Goal: Task Accomplishment & Management: Use online tool/utility

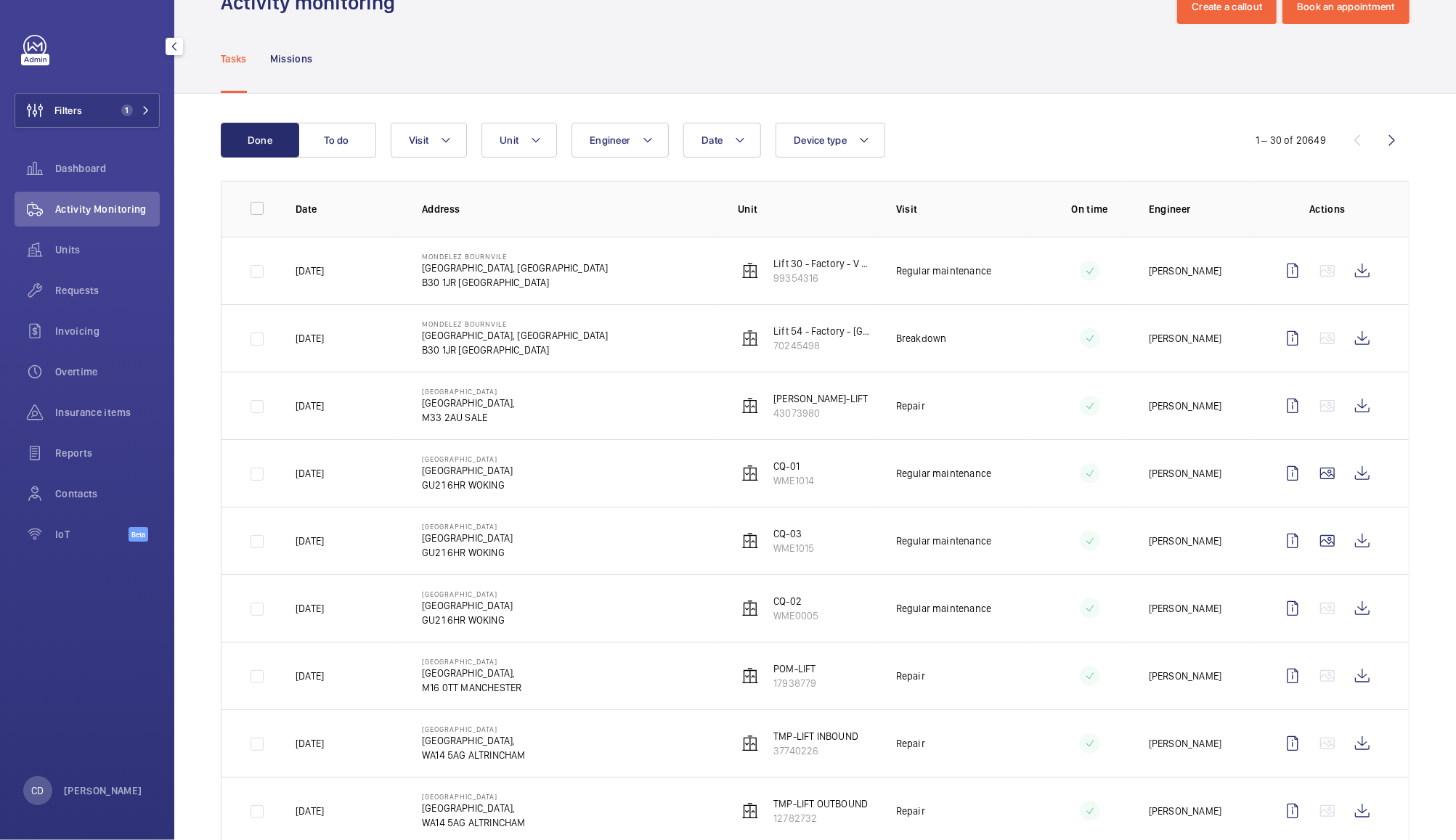
scroll to position [48, 0]
click at [1345, 409] on wm-front-icon-button at bounding box center [1362, 403] width 35 height 35
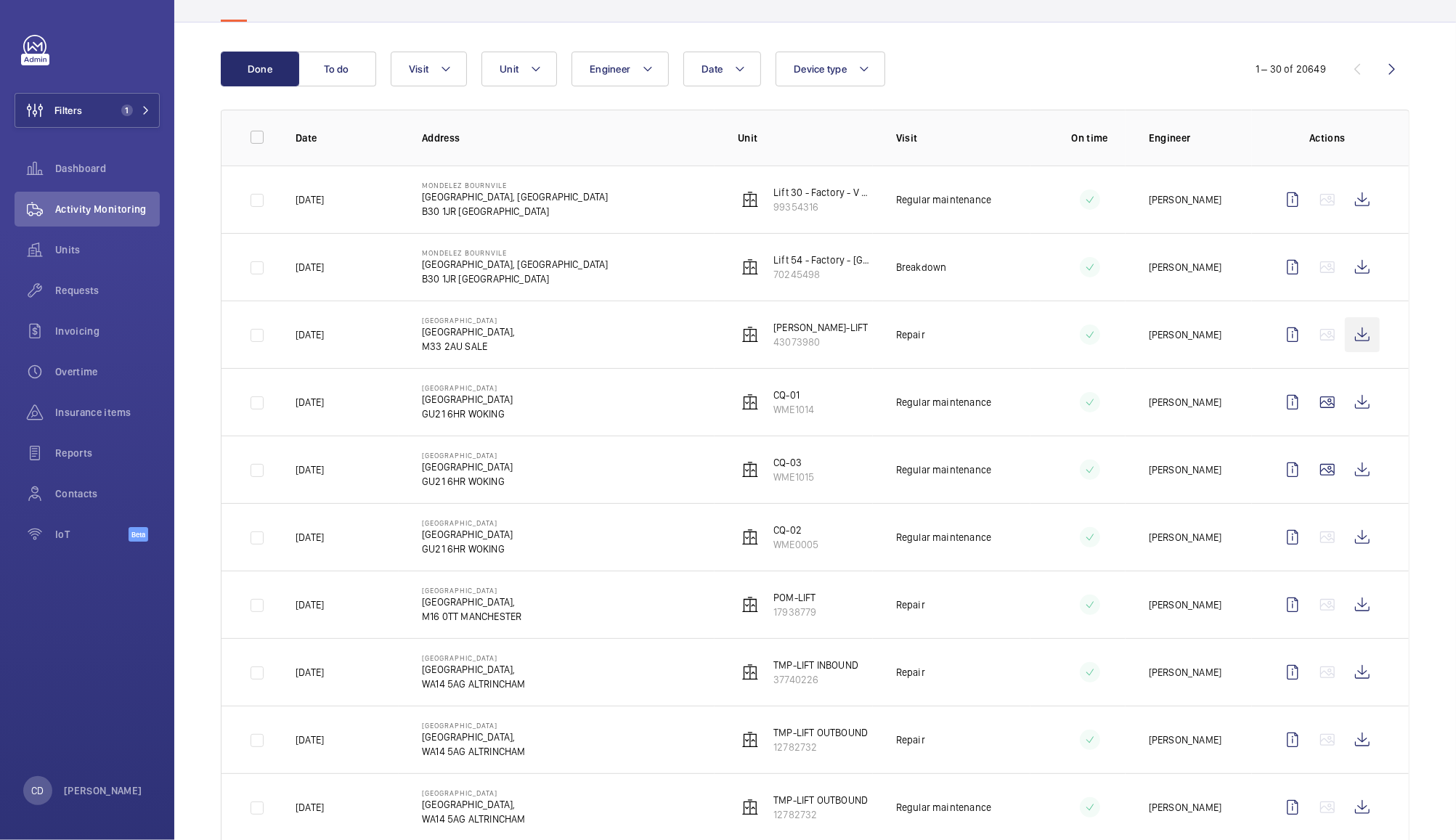
scroll to position [0, 0]
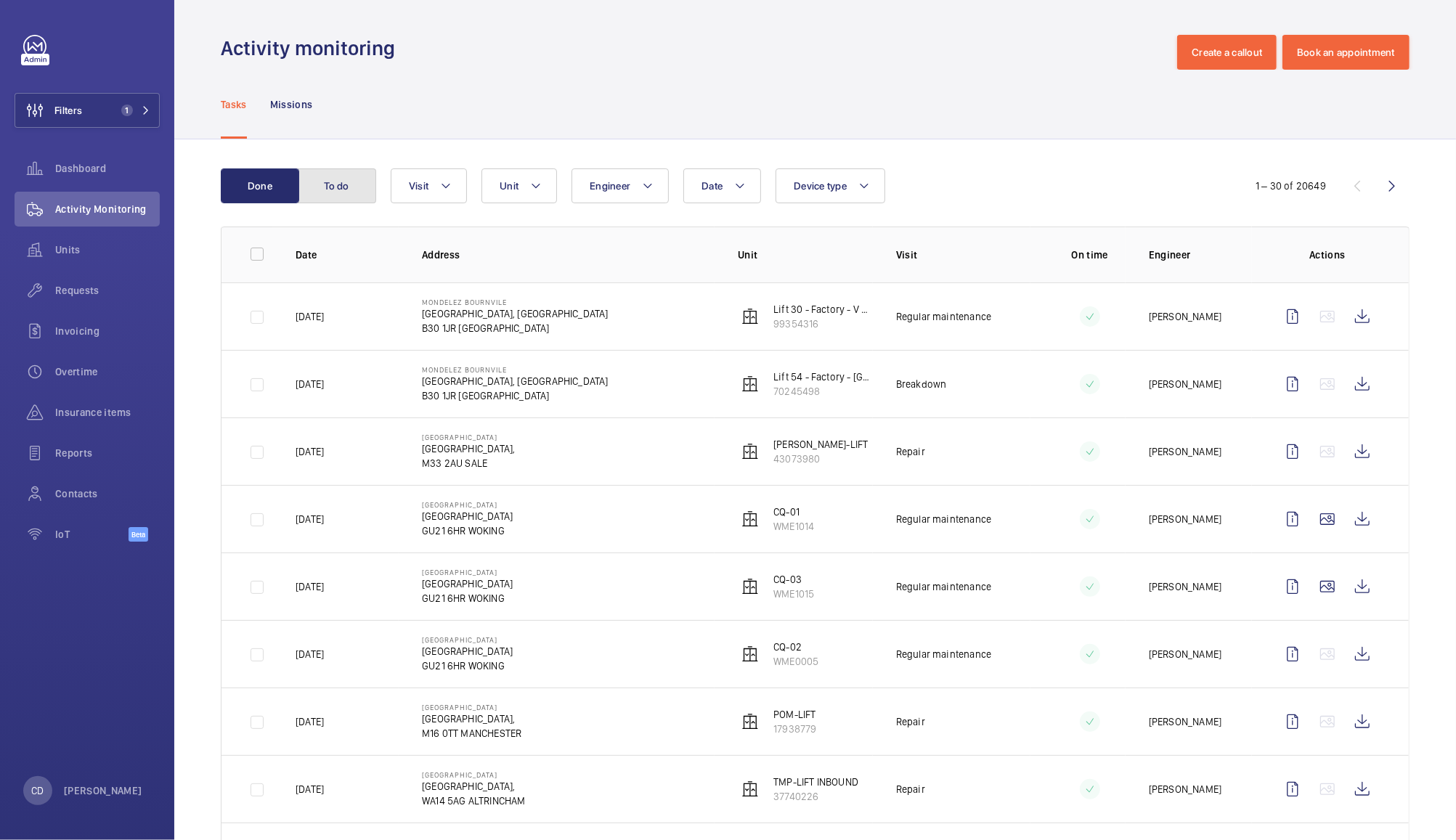
click at [337, 190] on button "To do" at bounding box center [337, 186] width 78 height 35
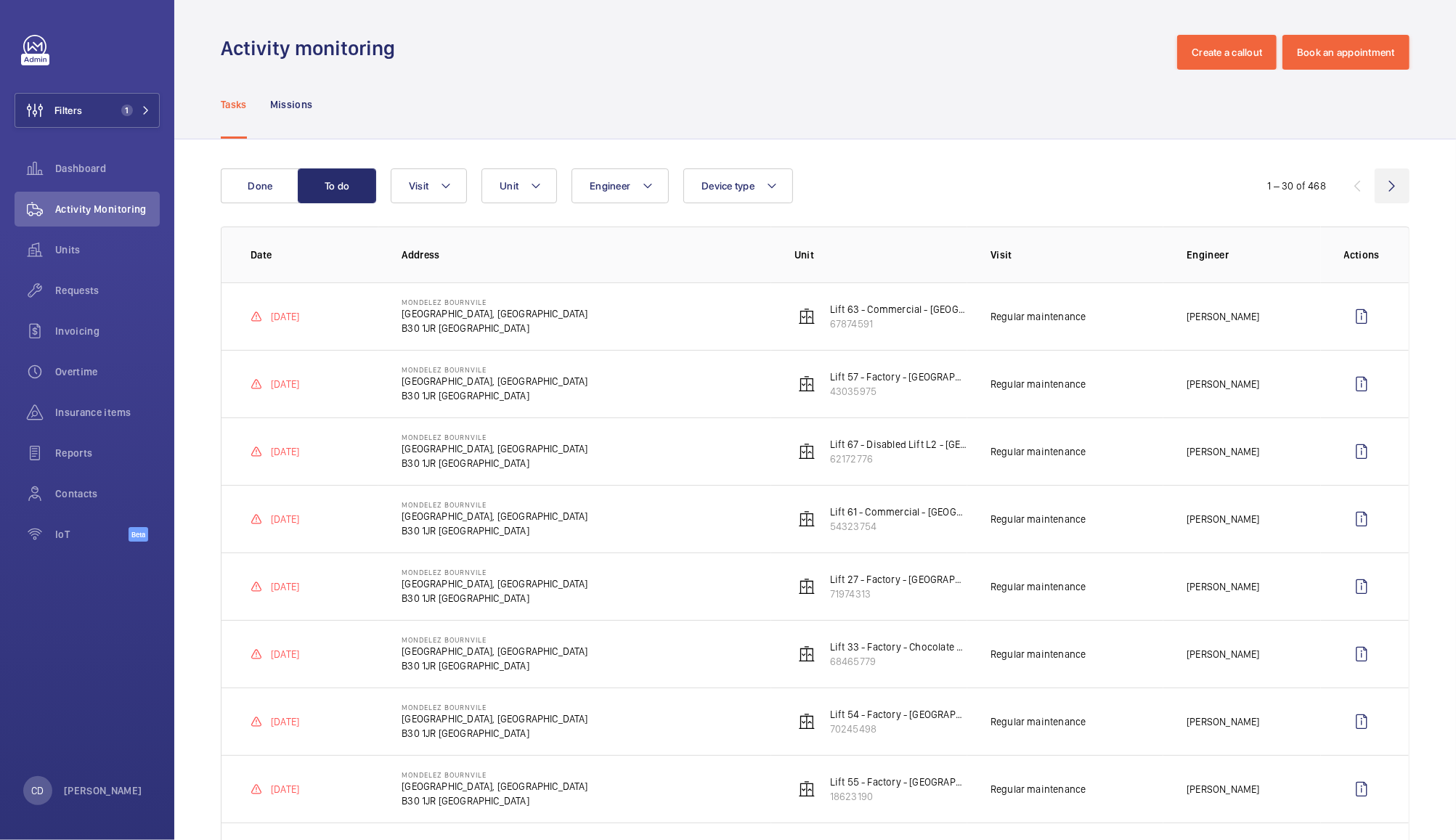
click at [1382, 189] on wm-front-icon-button at bounding box center [1392, 186] width 35 height 35
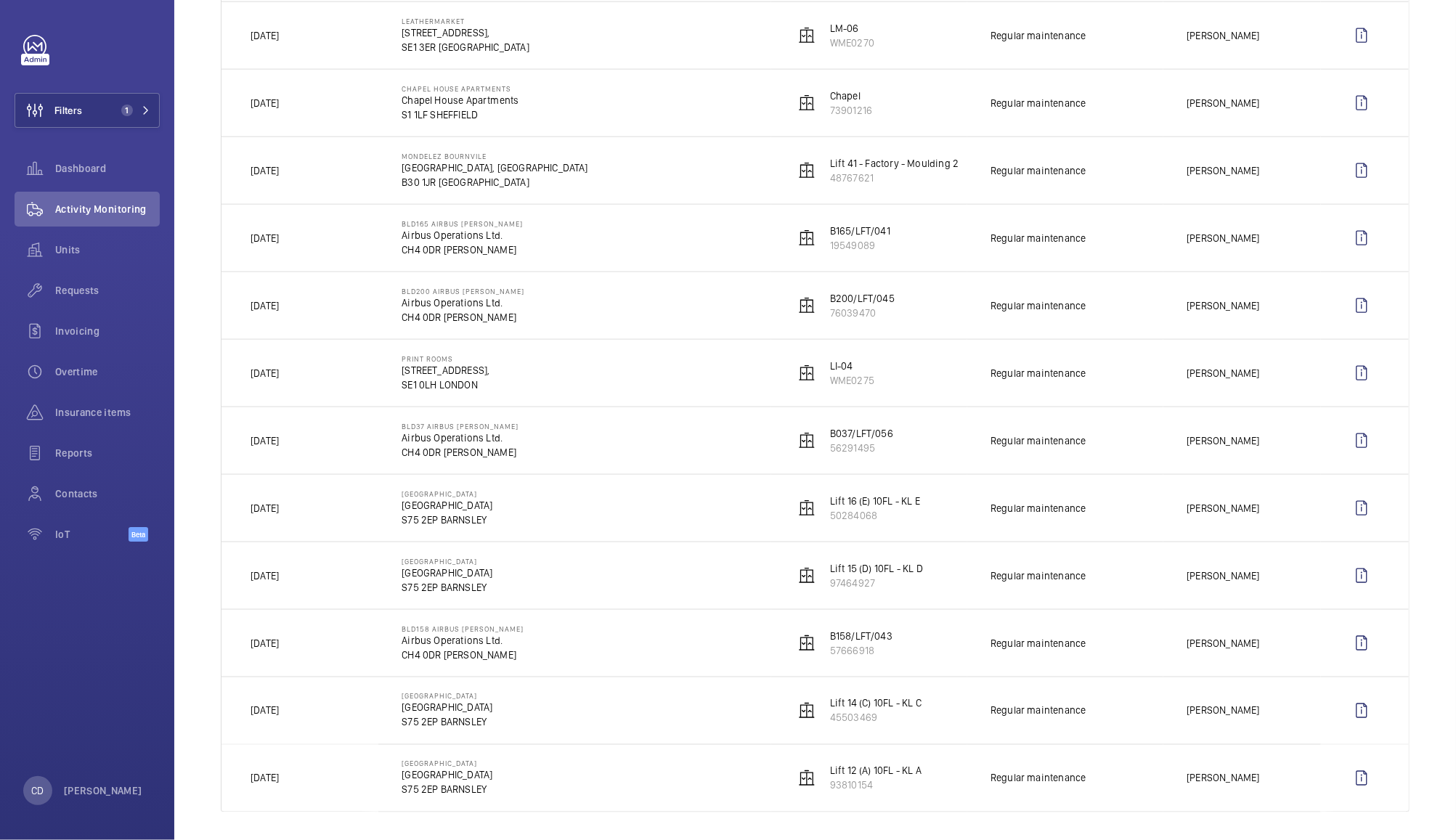
scroll to position [1496, 0]
click at [302, 539] on td "[DATE]" at bounding box center [299, 509] width 157 height 68
click at [472, 528] on p "S75 2EP BARNSLEY" at bounding box center [447, 520] width 90 height 15
click at [1346, 514] on wm-front-icon-button at bounding box center [1362, 508] width 35 height 35
